Goal: Task Accomplishment & Management: Use online tool/utility

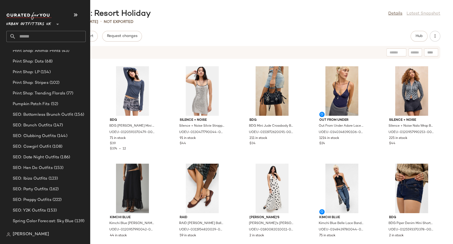
scroll to position [1648, 0]
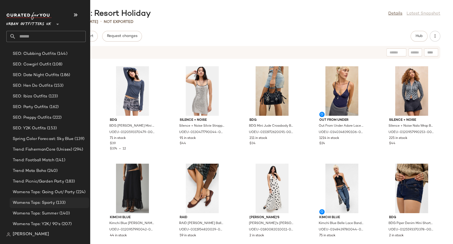
click at [32, 203] on span "Womens Tops: Sporty" at bounding box center [34, 202] width 42 height 6
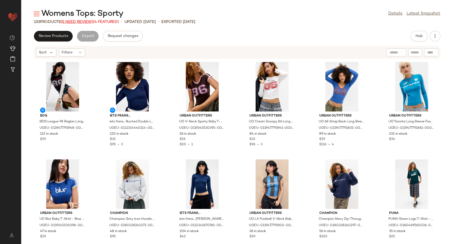
click at [87, 21] on span "(5 Need Review)" at bounding box center [77, 22] width 32 height 4
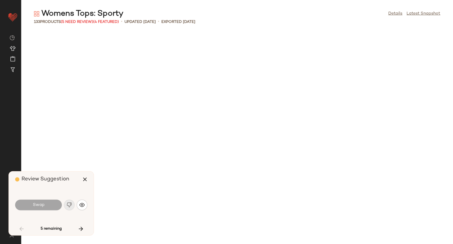
scroll to position [296, 0]
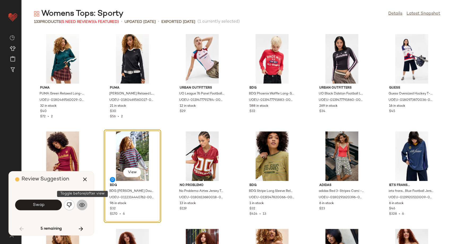
click at [81, 206] on img "button" at bounding box center [81, 204] width 5 height 5
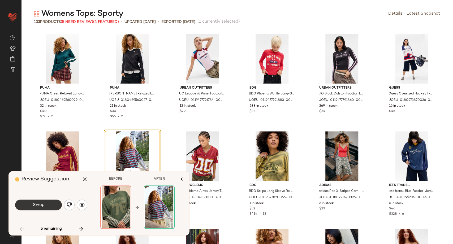
click at [49, 206] on button "Swap" at bounding box center [38, 204] width 47 height 11
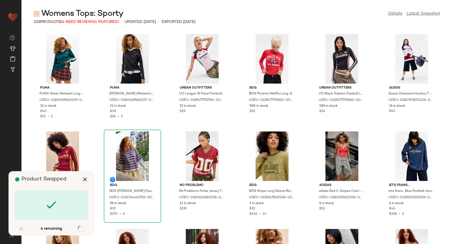
scroll to position [680, 0]
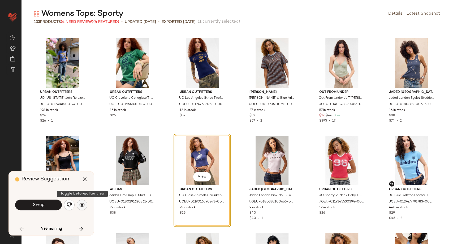
click at [79, 206] on button "button" at bounding box center [82, 204] width 11 height 11
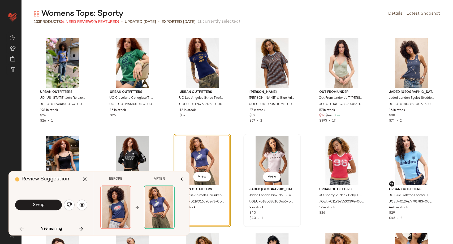
scroll to position [710, 0]
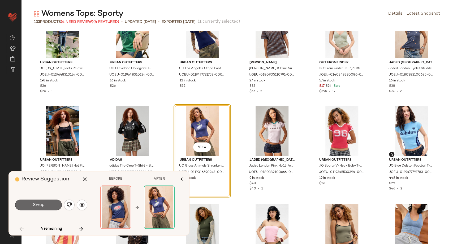
click at [45, 204] on button "Swap" at bounding box center [38, 204] width 47 height 11
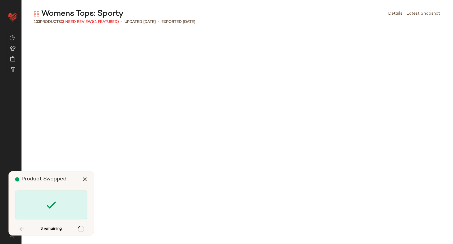
scroll to position [1264, 0]
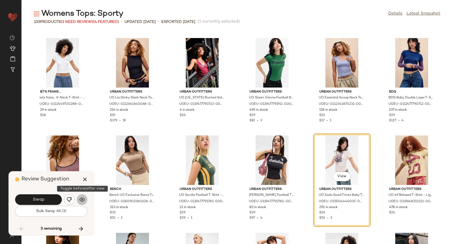
click at [87, 198] on button "button" at bounding box center [82, 199] width 11 height 11
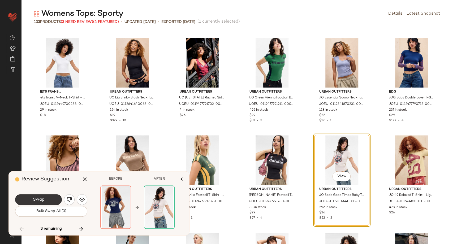
click at [38, 200] on span "Swap" at bounding box center [38, 199] width 12 height 5
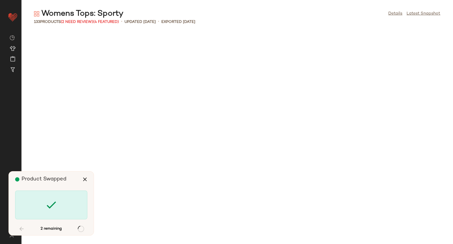
scroll to position [1652, 0]
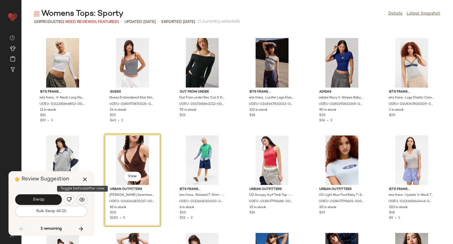
click at [79, 200] on img "button" at bounding box center [81, 199] width 5 height 5
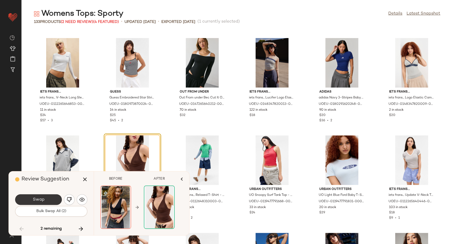
click at [49, 198] on button "Swap" at bounding box center [38, 199] width 47 height 11
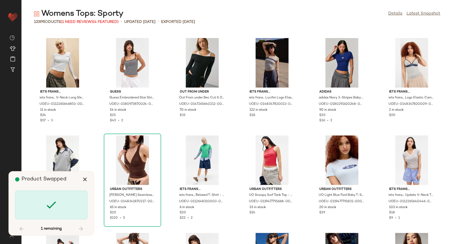
scroll to position [1847, 0]
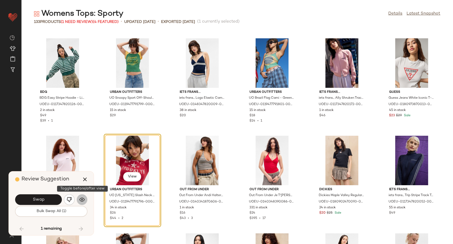
click at [82, 198] on img "button" at bounding box center [81, 199] width 5 height 5
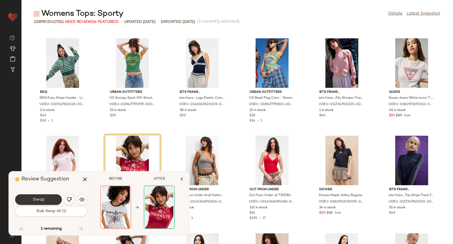
click at [37, 202] on span "Swap" at bounding box center [38, 199] width 12 height 5
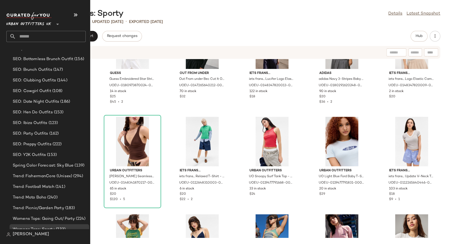
scroll to position [1648, 0]
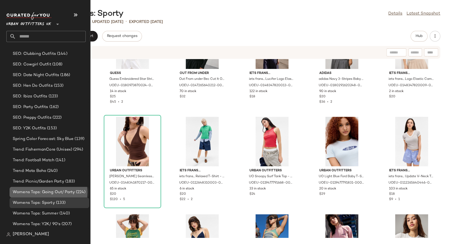
click at [33, 193] on span "Womens Tops: Going Out/ Party" at bounding box center [44, 192] width 62 height 6
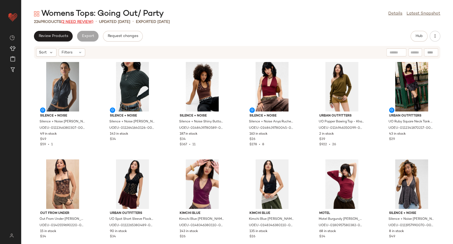
click at [69, 23] on span "(2 Need Review)" at bounding box center [77, 22] width 32 height 4
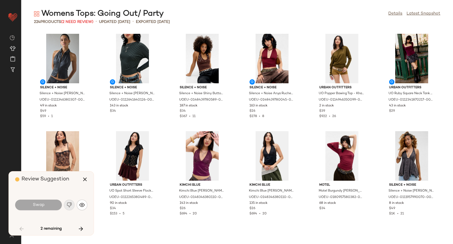
scroll to position [875, 0]
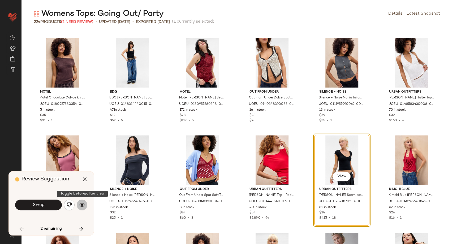
click at [80, 207] on img "button" at bounding box center [81, 204] width 5 height 5
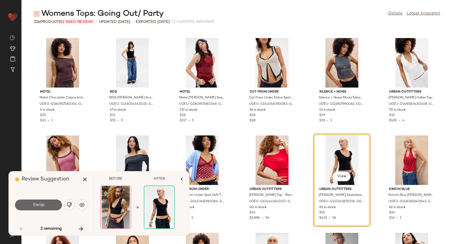
click at [52, 207] on button "Swap" at bounding box center [38, 204] width 47 height 11
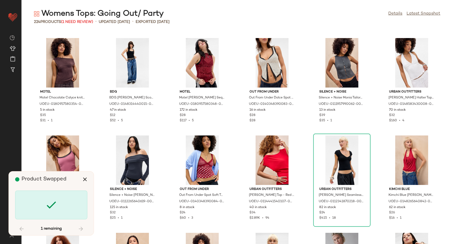
scroll to position [2722, 0]
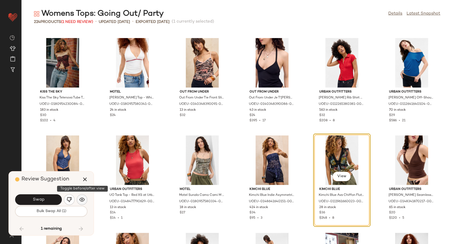
click at [83, 201] on img "button" at bounding box center [81, 199] width 5 height 5
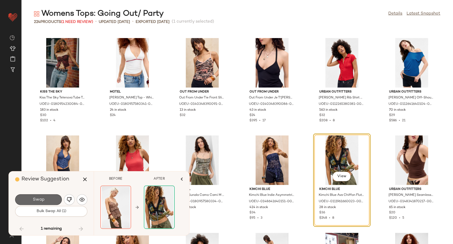
click at [53, 201] on button "Swap" at bounding box center [38, 199] width 47 height 11
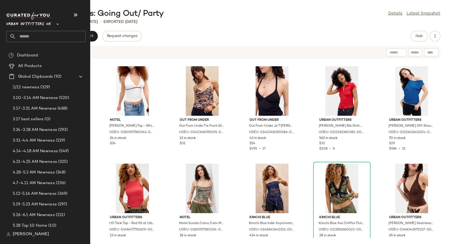
click at [87, 232] on div "[PERSON_NAME]" at bounding box center [48, 234] width 84 height 11
click at [89, 232] on div "[PERSON_NAME]" at bounding box center [48, 234] width 84 height 11
click at [87, 231] on div "[PERSON_NAME]" at bounding box center [48, 234] width 84 height 11
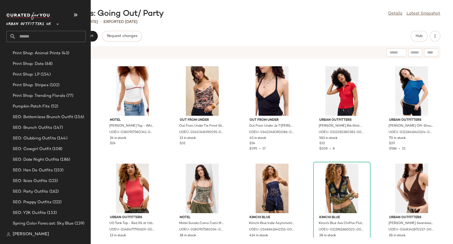
scroll to position [1648, 0]
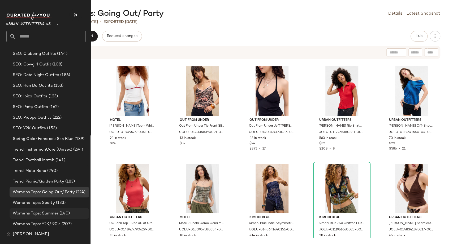
click at [47, 211] on span "Womens Tops: Summer" at bounding box center [36, 213] width 46 height 6
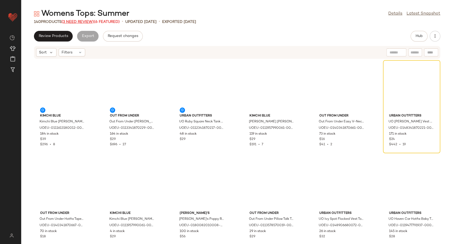
click at [75, 24] on span "(3 Need Review)" at bounding box center [78, 22] width 32 height 4
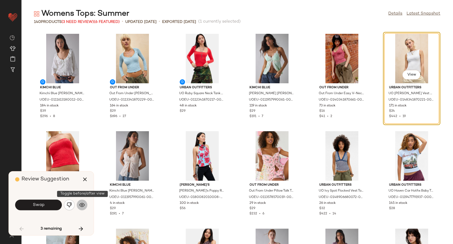
click at [82, 204] on img "button" at bounding box center [81, 204] width 5 height 5
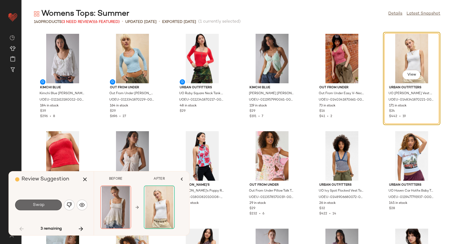
click at [44, 204] on span "Swap" at bounding box center [38, 204] width 12 height 5
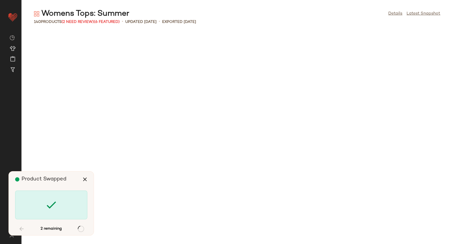
scroll to position [393, 0]
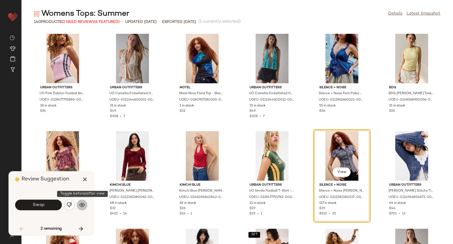
click at [83, 204] on img "button" at bounding box center [81, 204] width 5 height 5
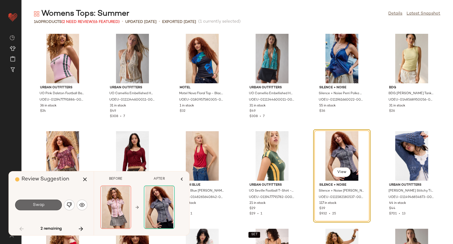
click at [36, 206] on span "Swap" at bounding box center [38, 204] width 12 height 5
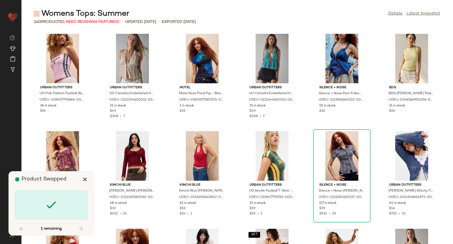
scroll to position [2041, 0]
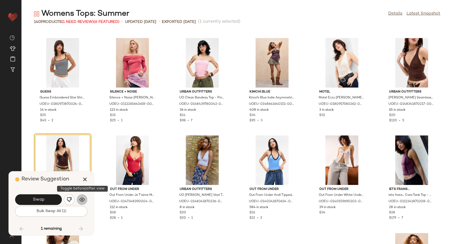
click at [84, 200] on img "button" at bounding box center [81, 199] width 5 height 5
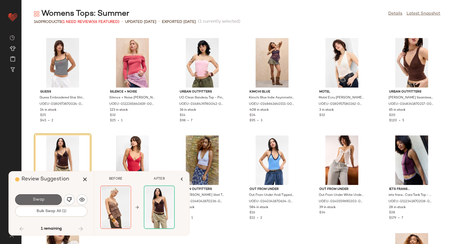
click at [43, 199] on span "Swap" at bounding box center [38, 199] width 12 height 5
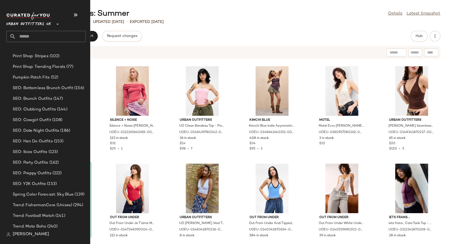
scroll to position [1648, 0]
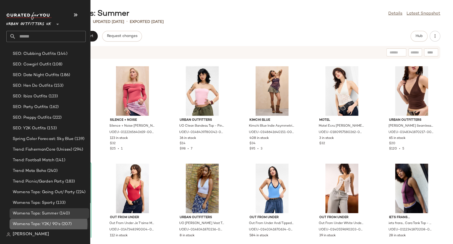
click at [72, 223] on div "Womens Tops: Y2K/ 90's (207)" at bounding box center [49, 224] width 76 height 6
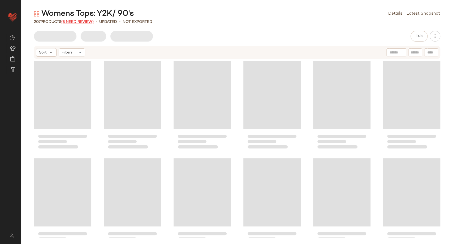
click at [77, 22] on span "(5 Need Review)" at bounding box center [77, 22] width 32 height 4
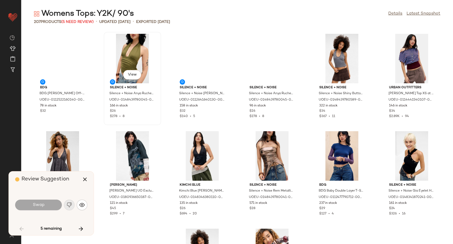
scroll to position [486, 0]
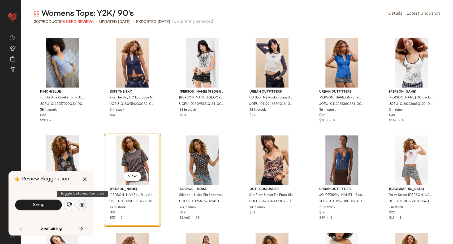
click at [82, 208] on button "button" at bounding box center [82, 204] width 11 height 11
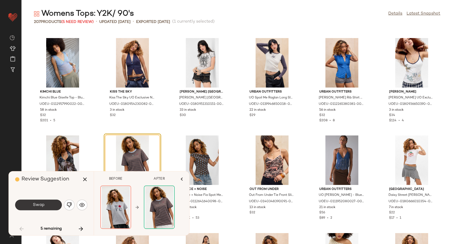
click at [50, 205] on button "Swap" at bounding box center [38, 204] width 47 height 11
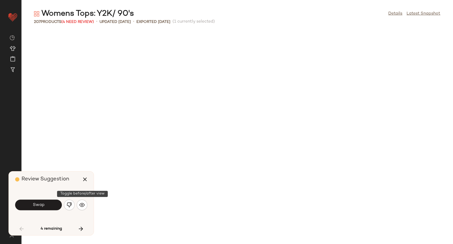
scroll to position [778, 0]
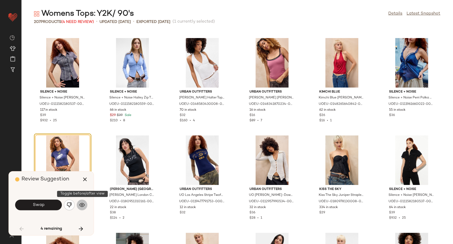
click at [81, 206] on img "button" at bounding box center [81, 204] width 5 height 5
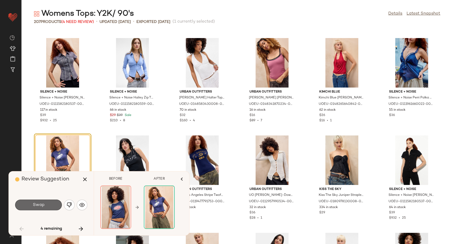
click at [49, 205] on button "Swap" at bounding box center [38, 204] width 47 height 11
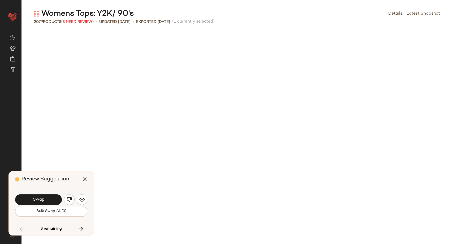
scroll to position [1069, 0]
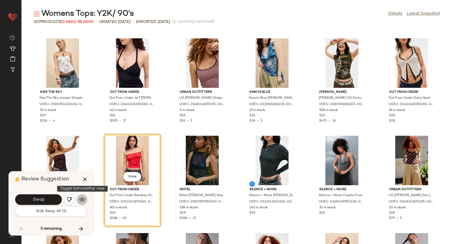
click at [82, 200] on img "button" at bounding box center [81, 199] width 5 height 5
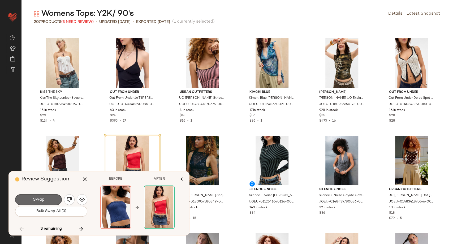
click at [47, 200] on button "Swap" at bounding box center [38, 199] width 47 height 11
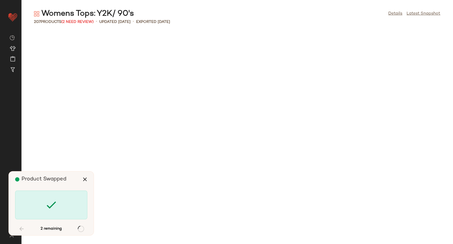
scroll to position [1944, 0]
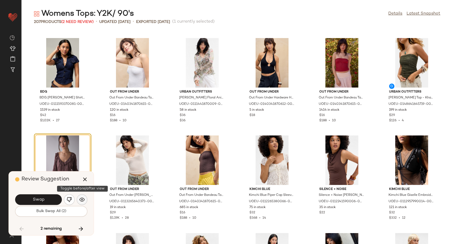
click at [82, 200] on img "button" at bounding box center [81, 199] width 5 height 5
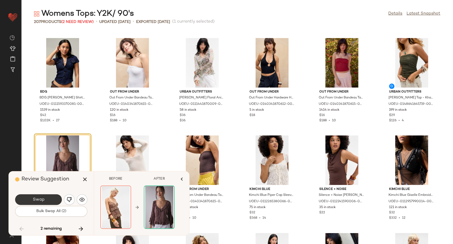
click at [46, 200] on button "Swap" at bounding box center [38, 199] width 47 height 11
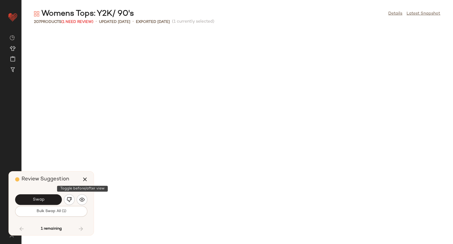
scroll to position [2235, 0]
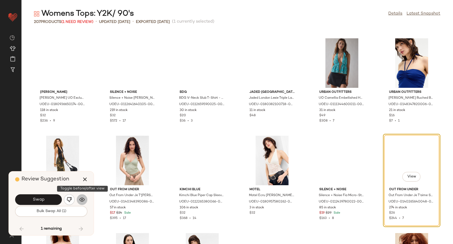
click at [82, 200] on img "button" at bounding box center [81, 199] width 5 height 5
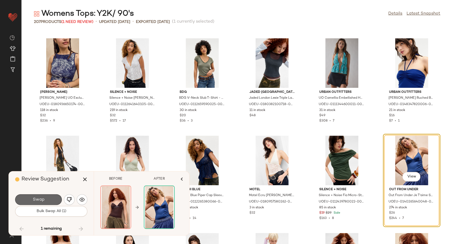
click at [41, 200] on span "Swap" at bounding box center [38, 199] width 12 height 5
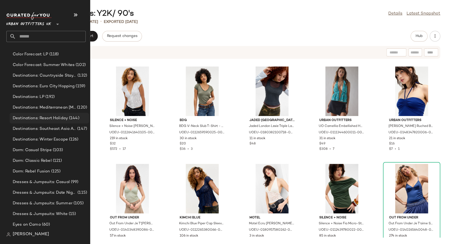
scroll to position [1210, 0]
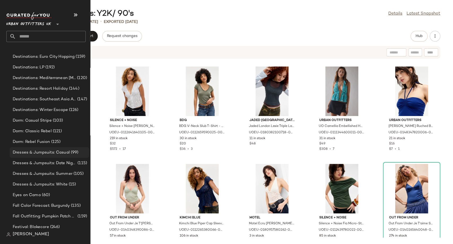
click at [33, 154] on span "Dresses & Jumpsuits: Casual" at bounding box center [41, 152] width 57 height 6
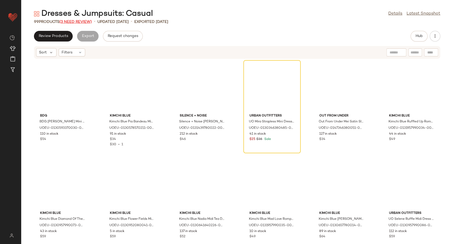
click at [87, 22] on span "(3 Need Review)" at bounding box center [75, 22] width 32 height 4
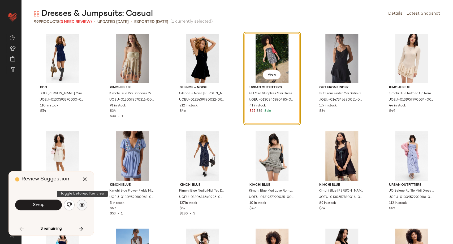
click at [82, 203] on img "button" at bounding box center [81, 204] width 5 height 5
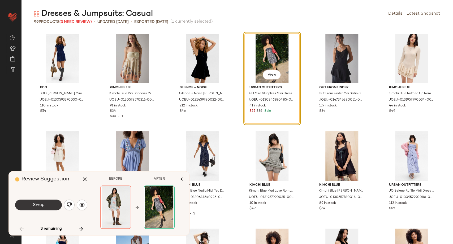
click at [38, 205] on span "Swap" at bounding box center [38, 204] width 12 height 5
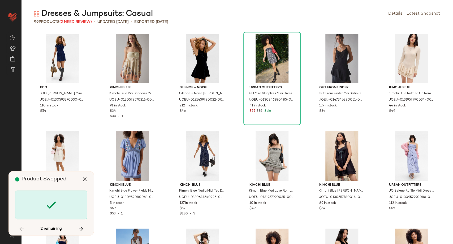
scroll to position [296, 0]
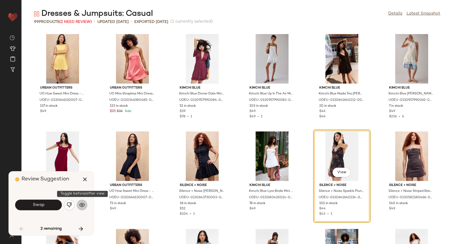
click at [86, 206] on button "button" at bounding box center [82, 204] width 11 height 11
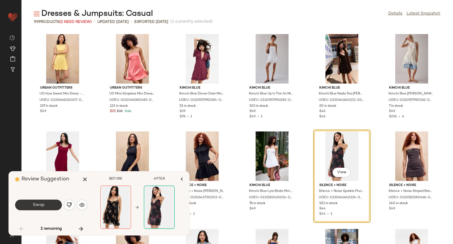
click at [44, 206] on span "Swap" at bounding box center [38, 204] width 12 height 5
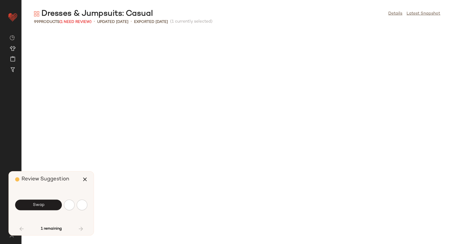
scroll to position [583, 0]
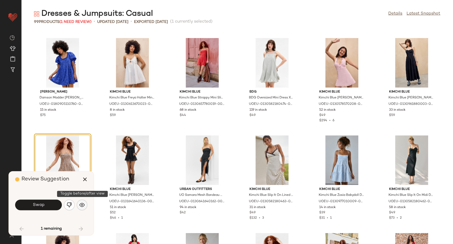
click at [84, 206] on img "button" at bounding box center [81, 204] width 5 height 5
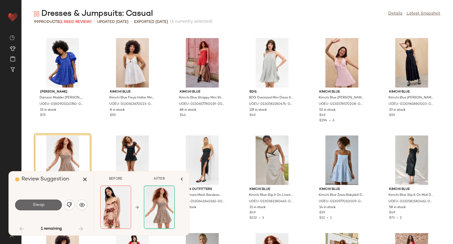
click at [47, 205] on button "Swap" at bounding box center [38, 204] width 47 height 11
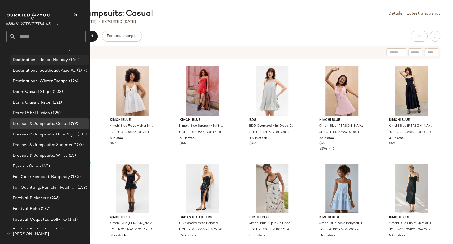
scroll to position [1239, 0]
click at [35, 132] on span "Dresses & Jumpsuits: Date Night/ Night Out" at bounding box center [45, 133] width 64 height 6
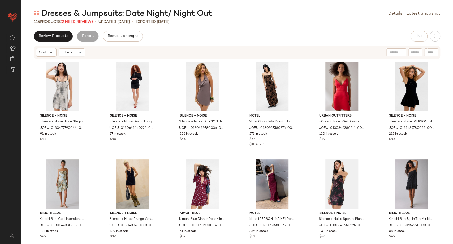
click at [75, 22] on span "(2 Need Review)" at bounding box center [77, 22] width 32 height 4
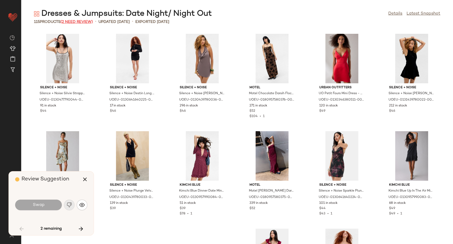
scroll to position [875, 0]
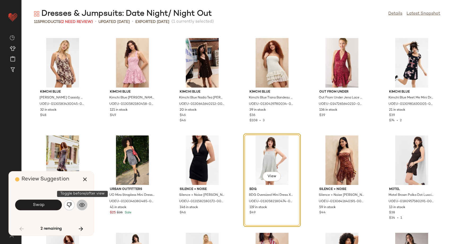
click at [84, 204] on img "button" at bounding box center [81, 204] width 5 height 5
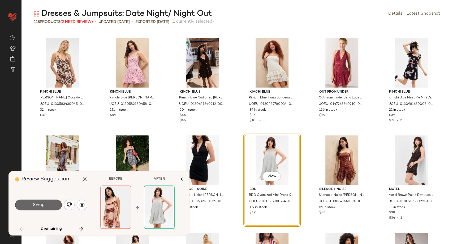
click at [50, 204] on button "Swap" at bounding box center [38, 204] width 47 height 11
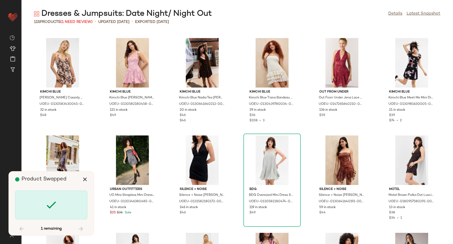
scroll to position [1555, 0]
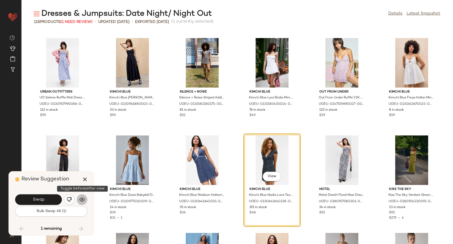
click at [85, 201] on button "button" at bounding box center [82, 199] width 11 height 11
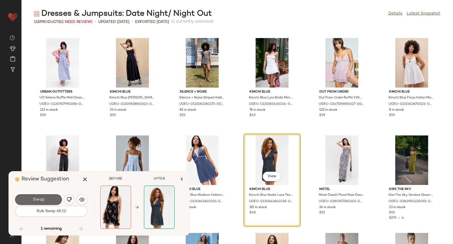
click at [54, 198] on button "Swap" at bounding box center [38, 199] width 47 height 11
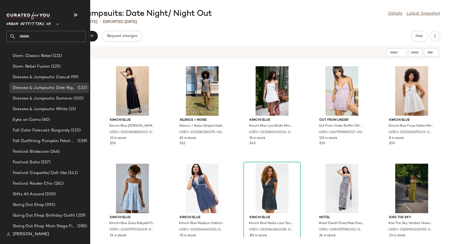
scroll to position [1239, 0]
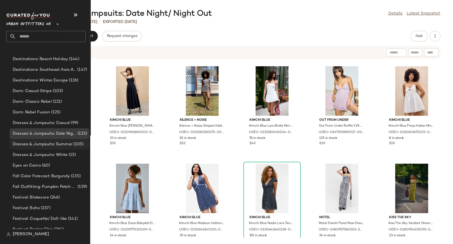
click at [33, 146] on span "Dresses & Jumpsuits: Summer" at bounding box center [43, 144] width 60 height 6
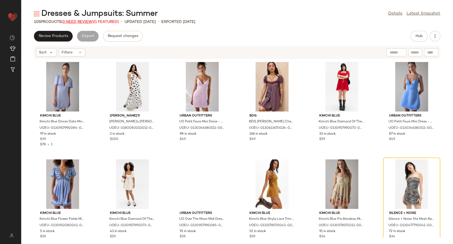
click at [78, 20] on span "(3 Need Review)" at bounding box center [77, 22] width 32 height 4
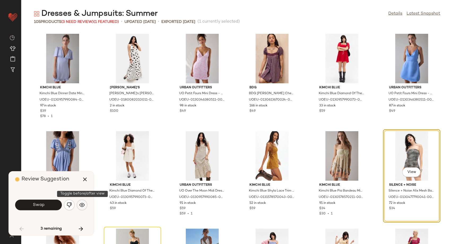
click at [82, 204] on img "button" at bounding box center [81, 204] width 5 height 5
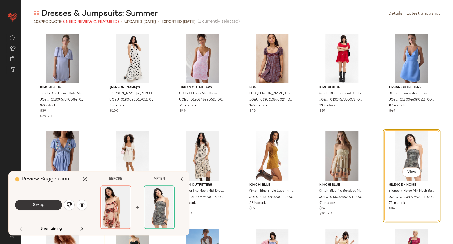
click at [51, 203] on button "Swap" at bounding box center [38, 204] width 47 height 11
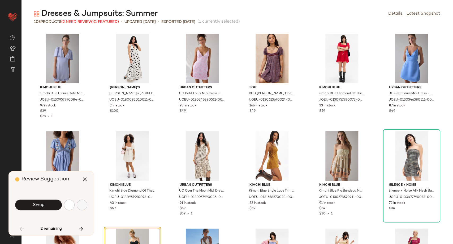
scroll to position [101, 0]
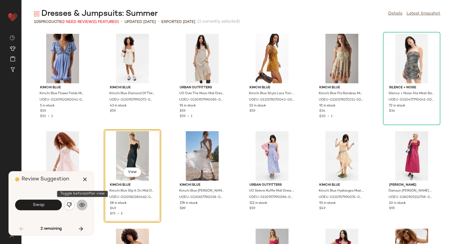
click at [84, 203] on img "button" at bounding box center [81, 204] width 5 height 5
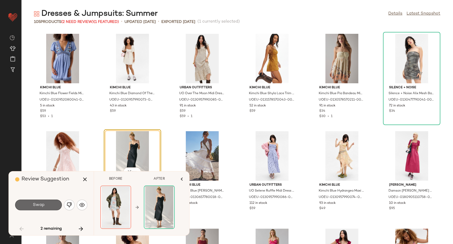
click at [41, 203] on span "Swap" at bounding box center [38, 204] width 12 height 5
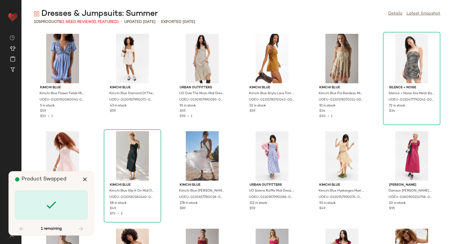
scroll to position [972, 0]
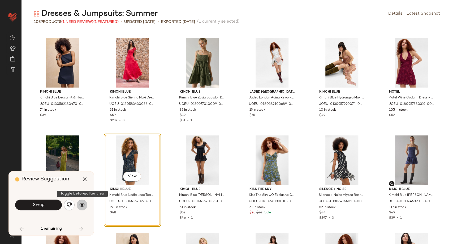
click at [81, 204] on img "button" at bounding box center [81, 204] width 5 height 5
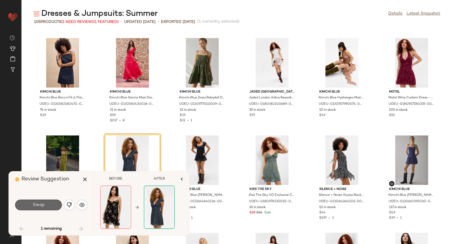
click at [41, 203] on span "Swap" at bounding box center [38, 204] width 12 height 5
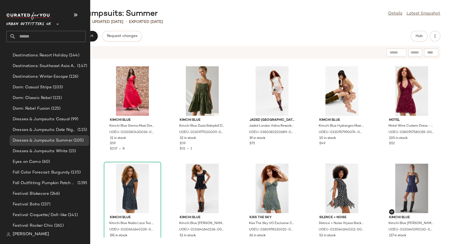
scroll to position [1269, 0]
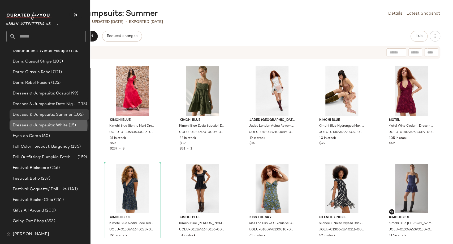
click at [36, 121] on div "Dresses & Jumpsuits: White (15)" at bounding box center [50, 125] width 80 height 11
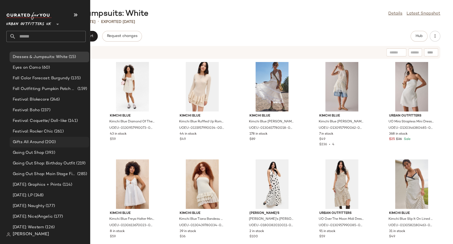
scroll to position [1324, 0]
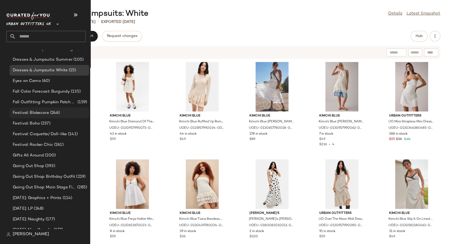
click at [40, 113] on span "Festival: Blokecore" at bounding box center [31, 113] width 36 height 6
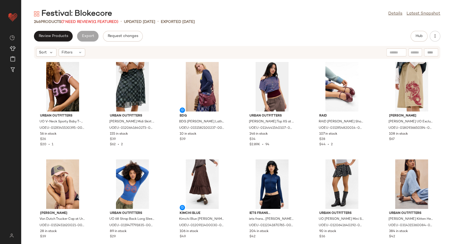
click at [286, 30] on div "Festival: Blokecore Details Latest Snapshot 246 Products (7 Need Review) (1 Fea…" at bounding box center [237, 125] width 432 height 235
click at [74, 20] on span "(7 Need Review)" at bounding box center [77, 22] width 32 height 4
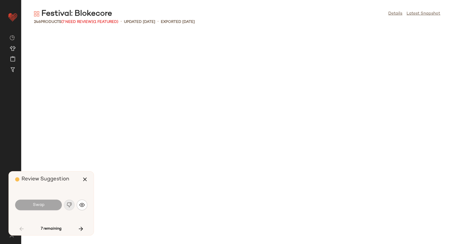
scroll to position [583, 0]
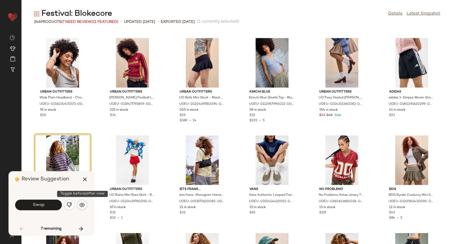
click at [82, 204] on img "button" at bounding box center [81, 204] width 5 height 5
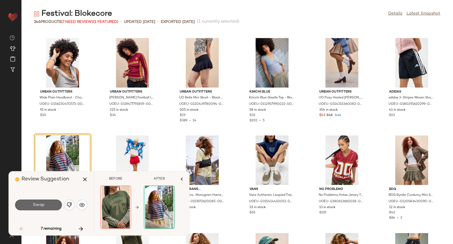
click at [52, 202] on button "Swap" at bounding box center [38, 204] width 47 height 11
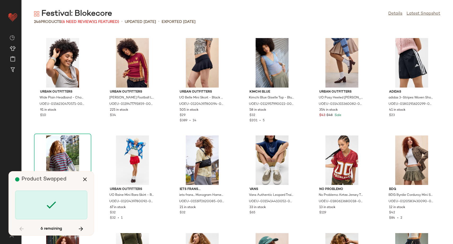
scroll to position [1166, 0]
